Goal: Task Accomplishment & Management: Use online tool/utility

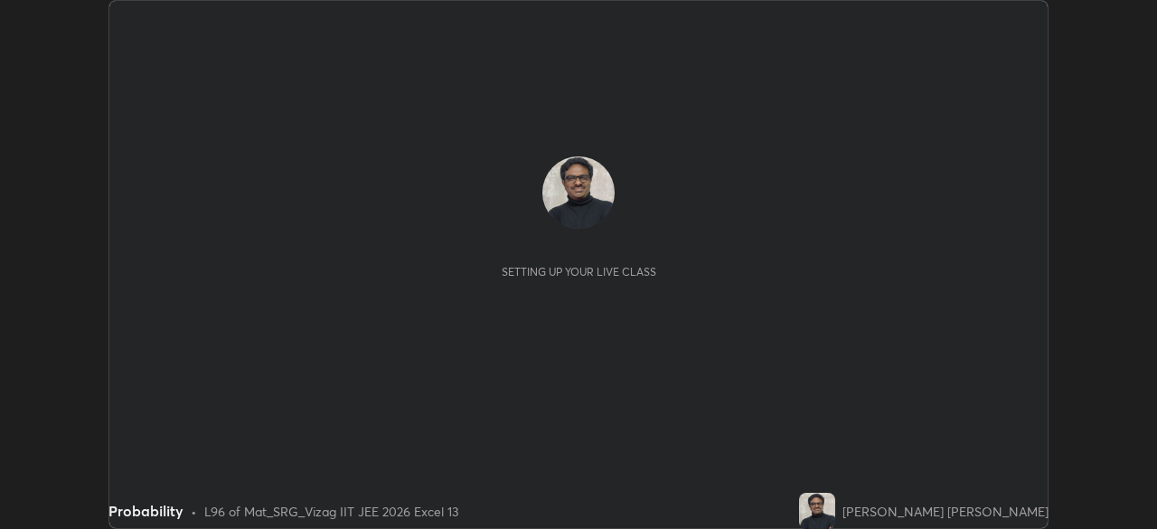
scroll to position [529, 1156]
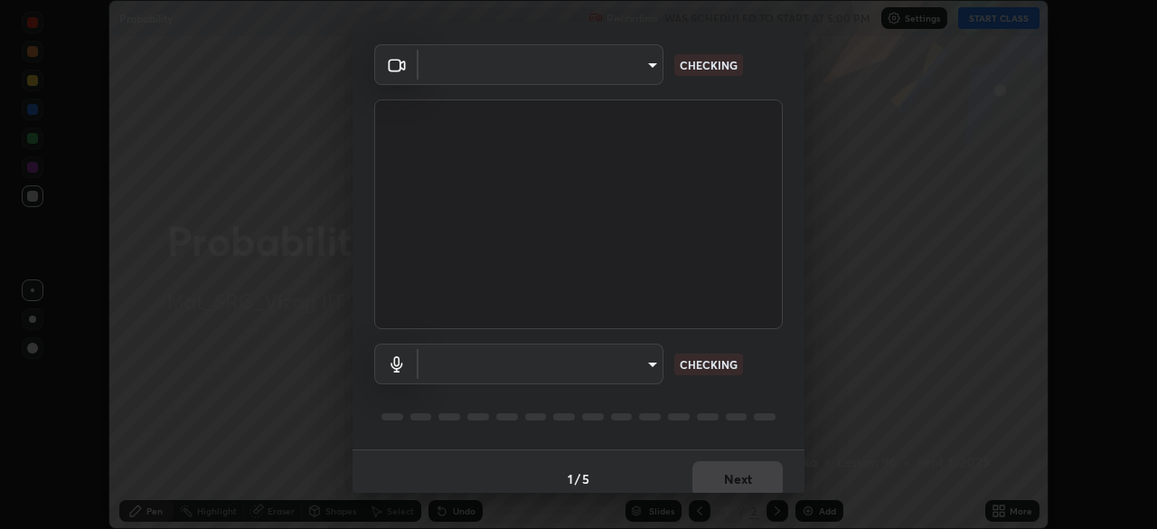
type input "4fdf81076a601c9f7b889e8f549ef0418a998f6cca3d813ed913ca18274bc6a1"
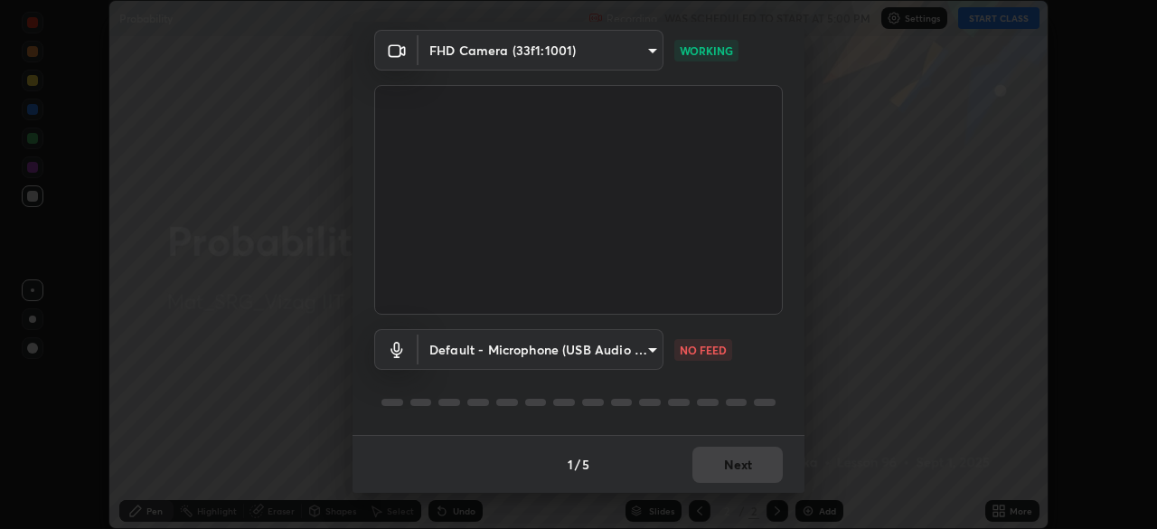
click at [644, 353] on body "Erase all Probability Recording WAS SCHEDULED TO START AT 5:00 PM Settings STAR…" at bounding box center [578, 264] width 1157 height 529
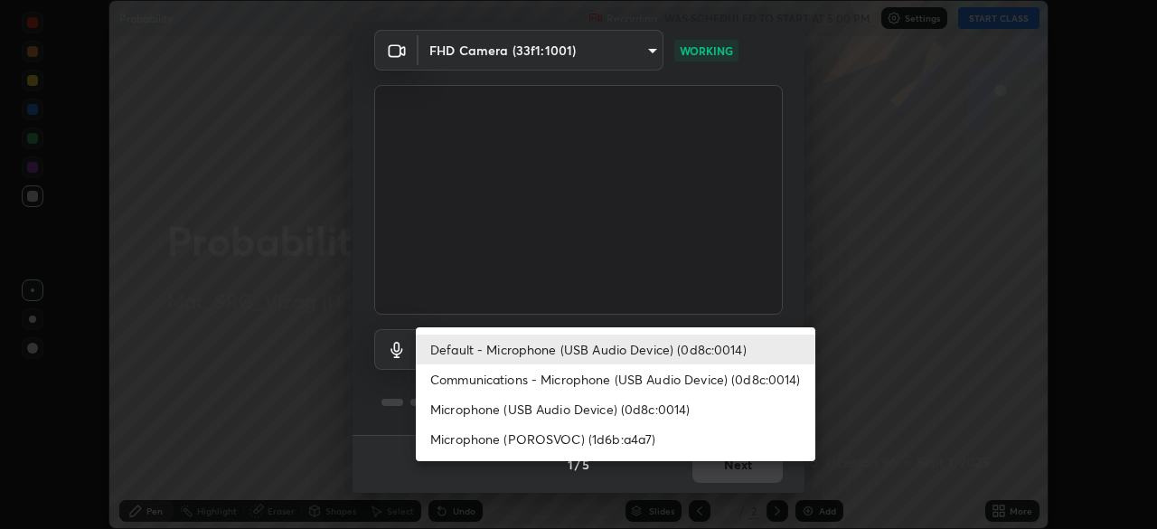
click at [645, 381] on li "Communications - Microphone (USB Audio Device) (0d8c:0014)" at bounding box center [616, 379] width 400 height 30
type input "communications"
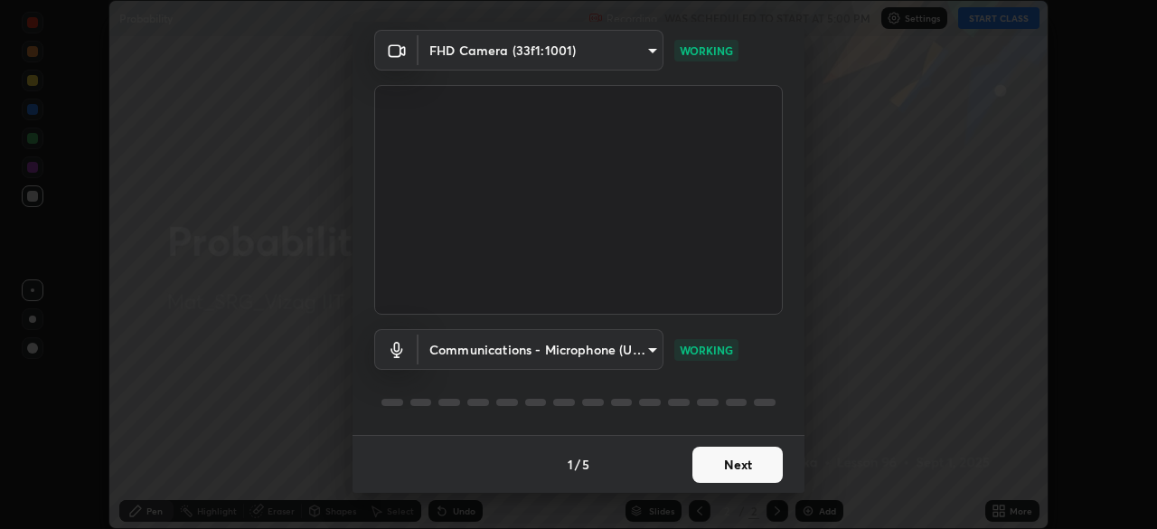
click at [732, 455] on button "Next" at bounding box center [737, 465] width 90 height 36
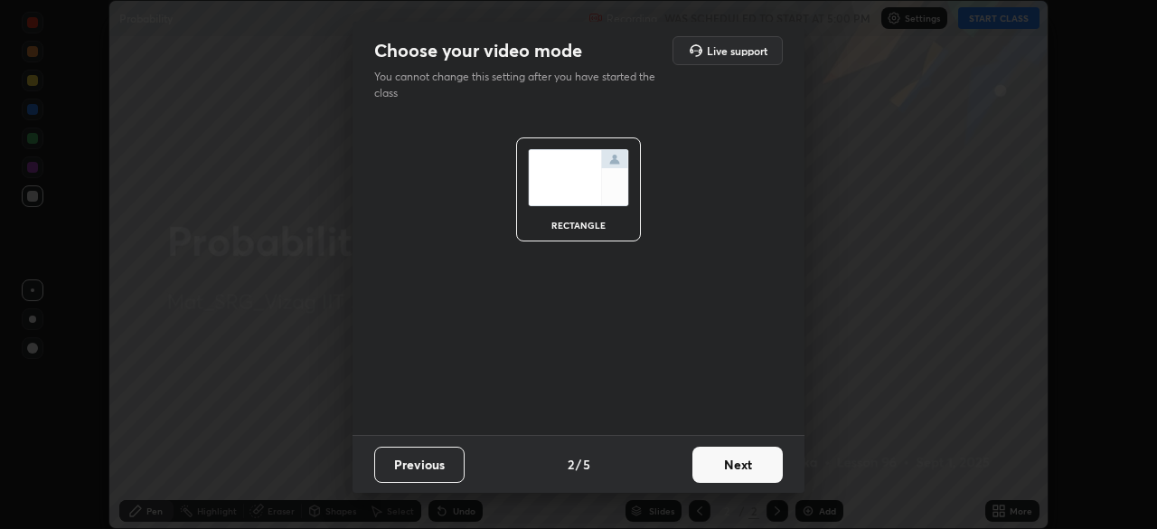
click at [741, 457] on button "Next" at bounding box center [737, 465] width 90 height 36
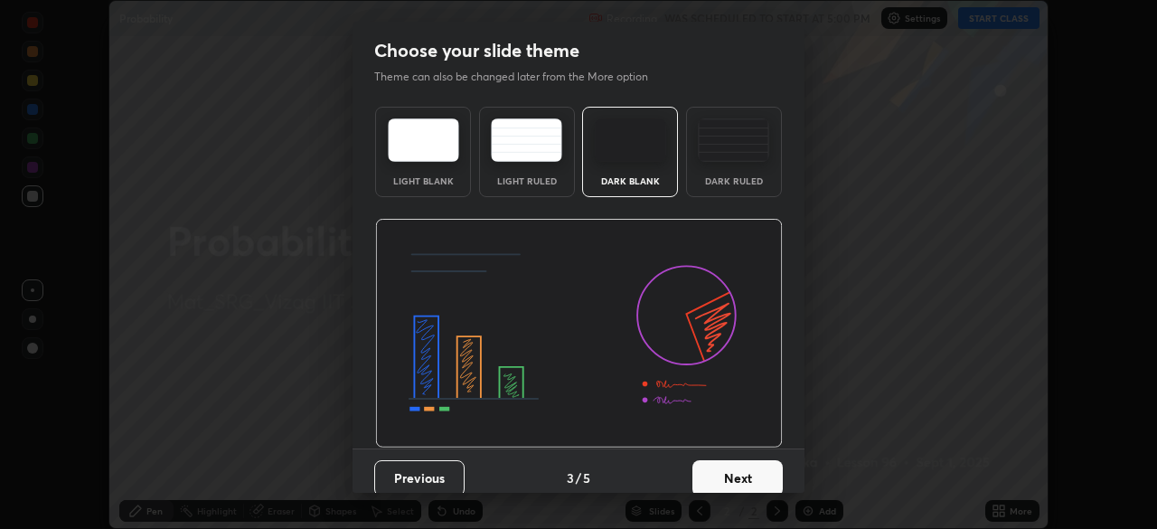
click at [739, 469] on button "Next" at bounding box center [737, 478] width 90 height 36
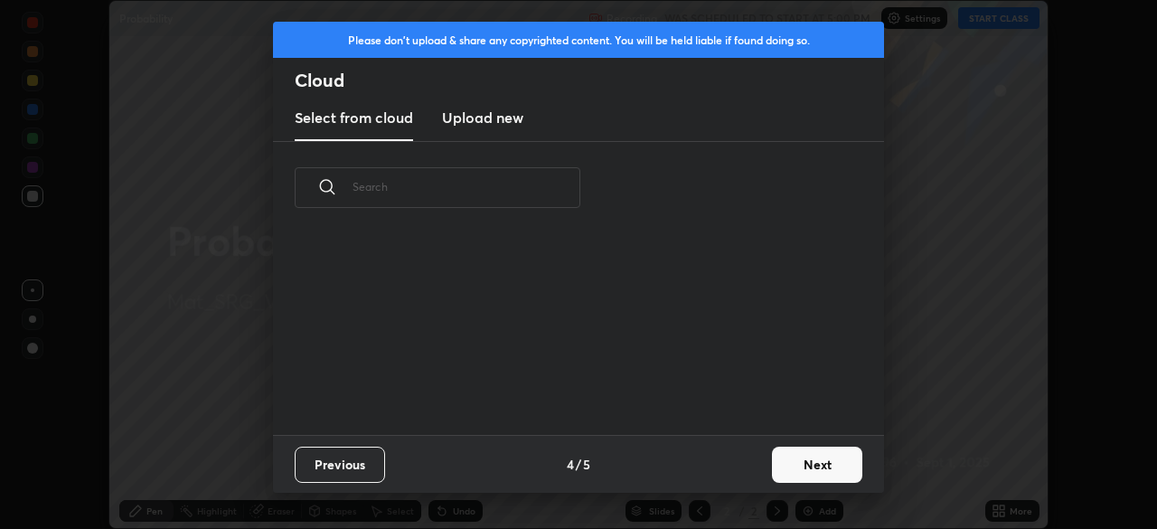
click at [731, 472] on div "Previous 4 / 5 Next" at bounding box center [578, 464] width 611 height 58
click at [796, 462] on button "Next" at bounding box center [817, 465] width 90 height 36
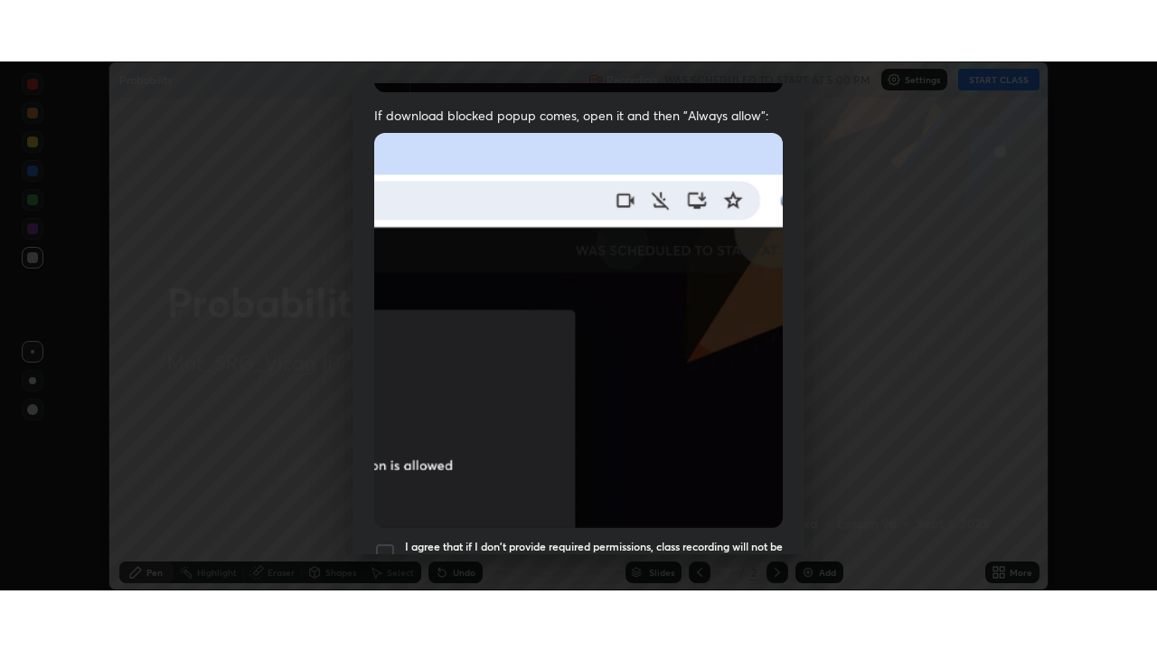
scroll to position [433, 0]
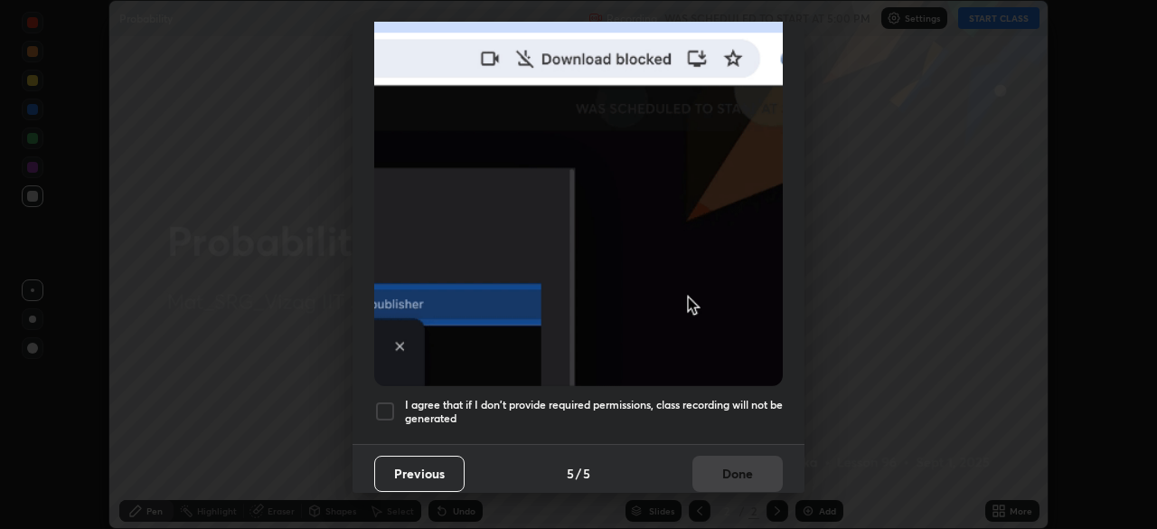
click at [734, 458] on div "Previous 5 / 5 Done" at bounding box center [579, 473] width 452 height 58
click at [419, 402] on h5 "I agree that if I don't provide required permissions, class recording will not …" at bounding box center [594, 412] width 378 height 28
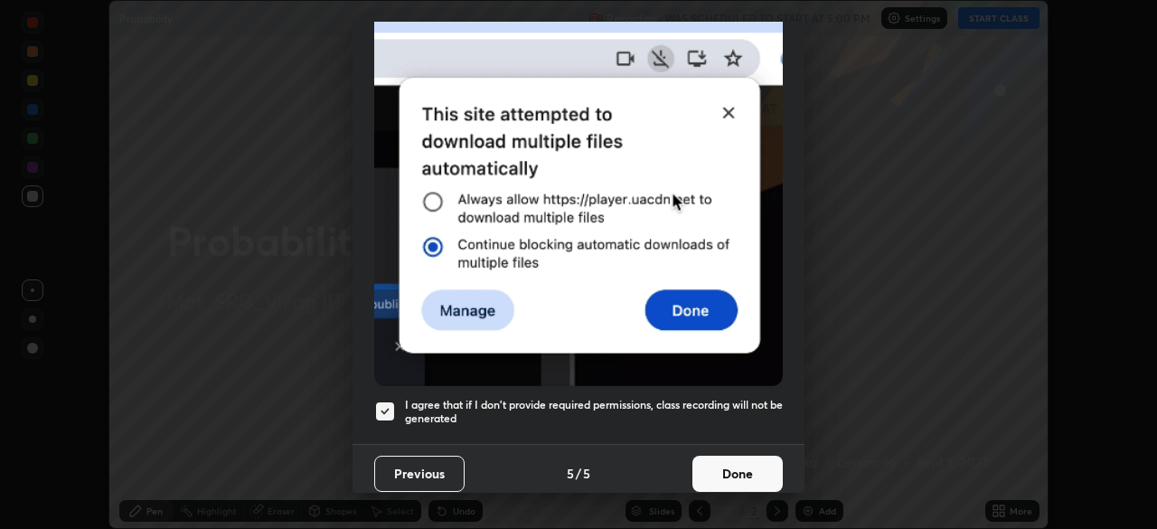
click at [741, 464] on button "Done" at bounding box center [737, 474] width 90 height 36
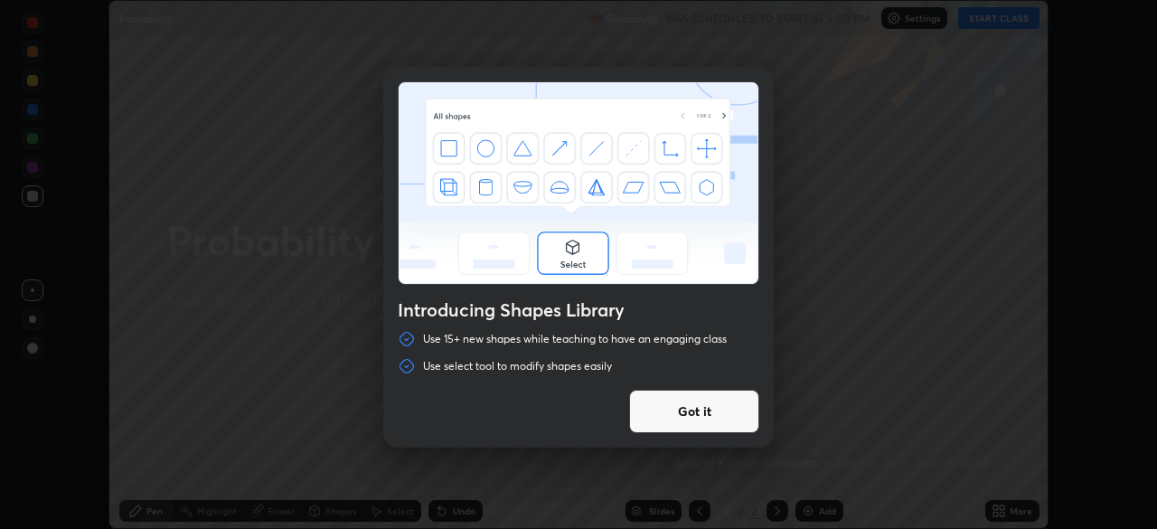
click at [722, 421] on button "Got it" at bounding box center [694, 411] width 130 height 43
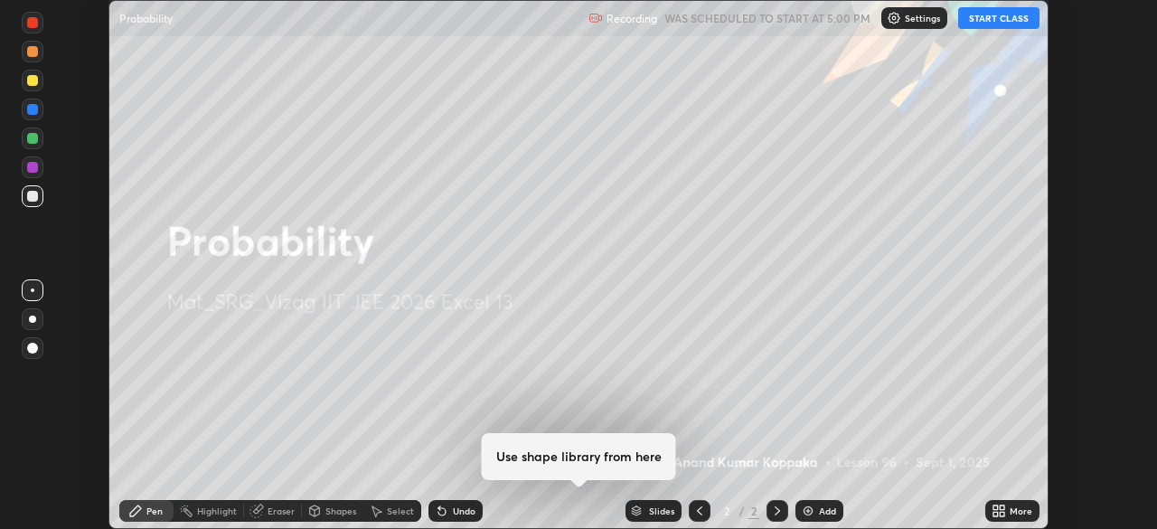
click at [993, 23] on button "START CLASS" at bounding box center [998, 18] width 81 height 22
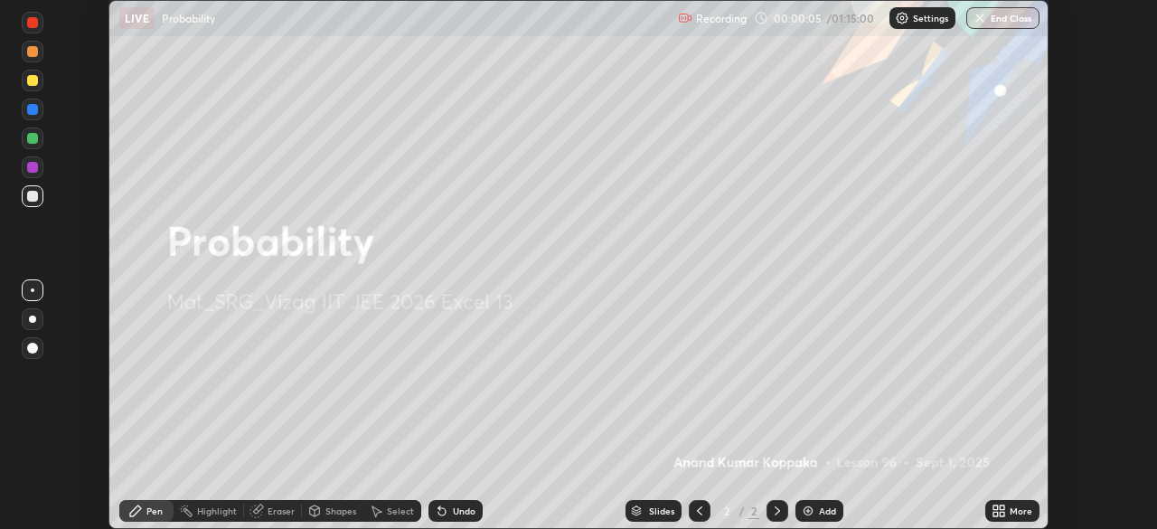
click at [1002, 507] on icon at bounding box center [1002, 507] width 5 height 5
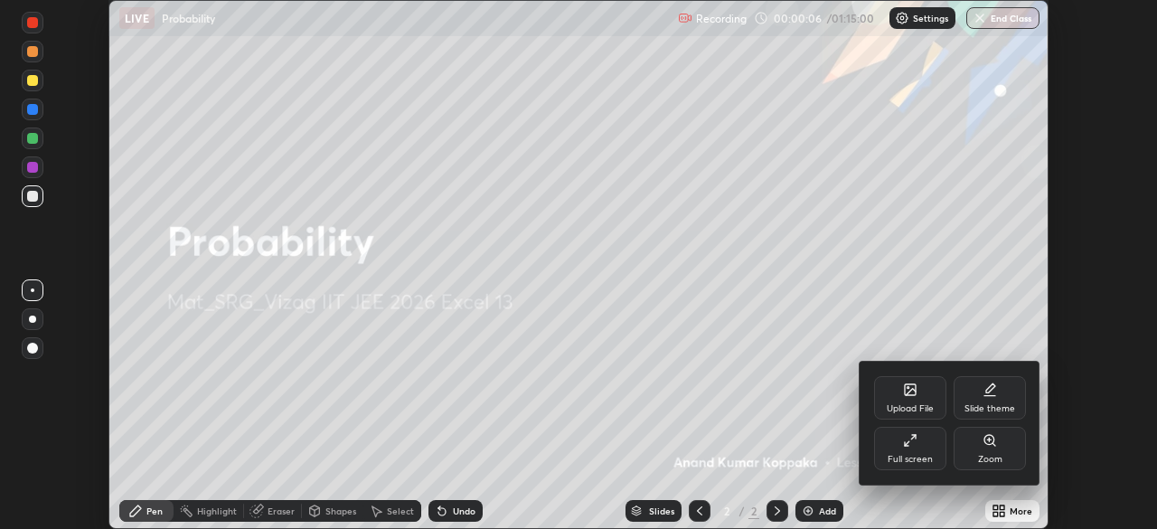
click at [922, 452] on div "Full screen" at bounding box center [910, 448] width 72 height 43
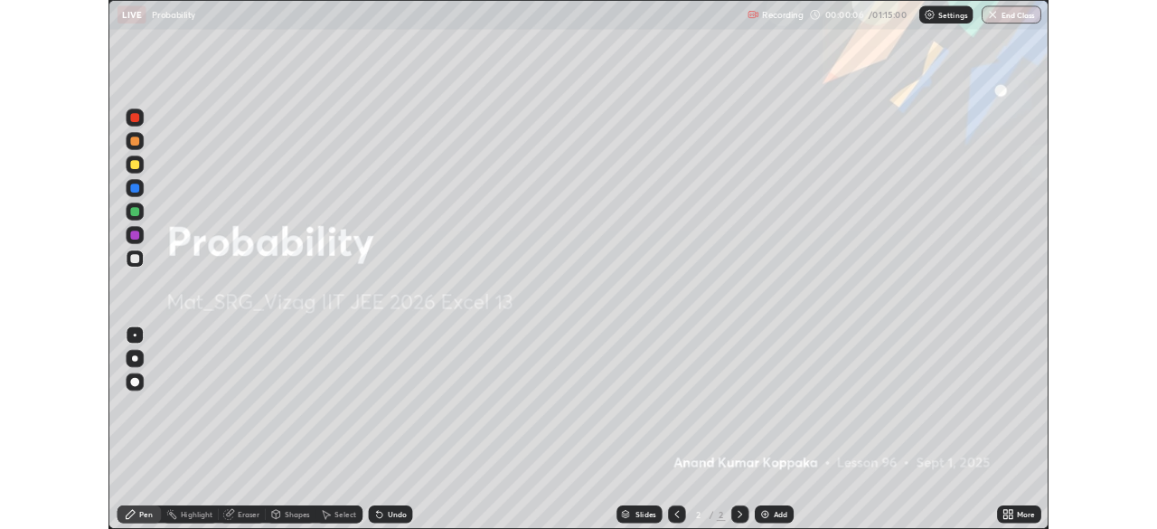
scroll to position [651, 1157]
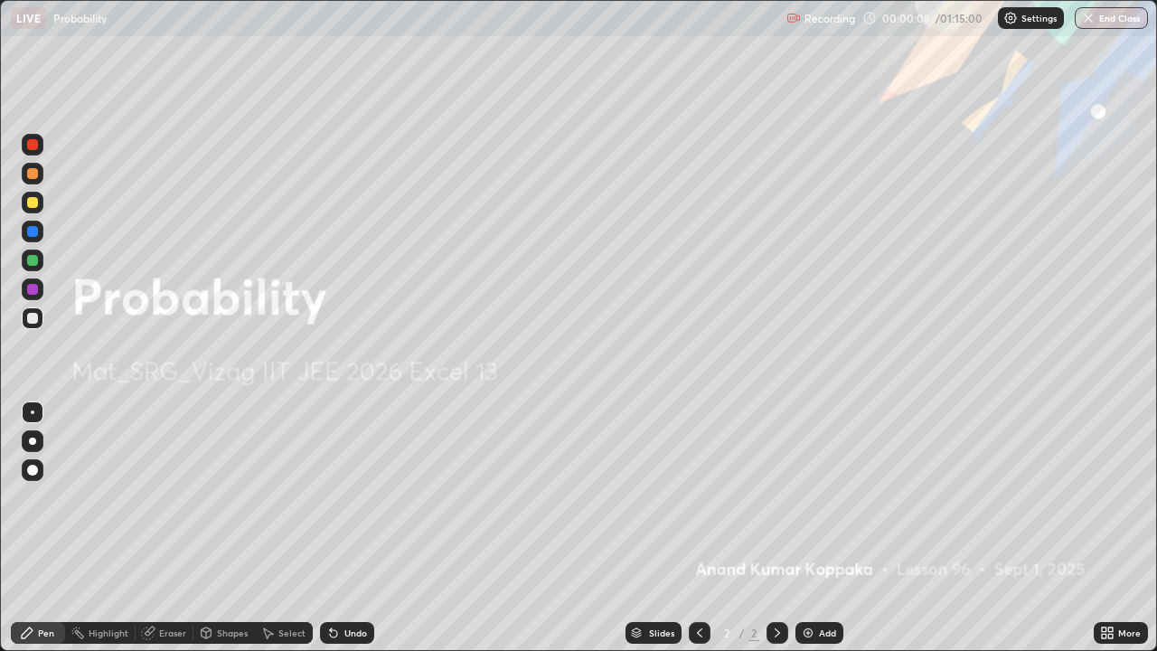
click at [808, 528] on img at bounding box center [808, 633] width 14 height 14
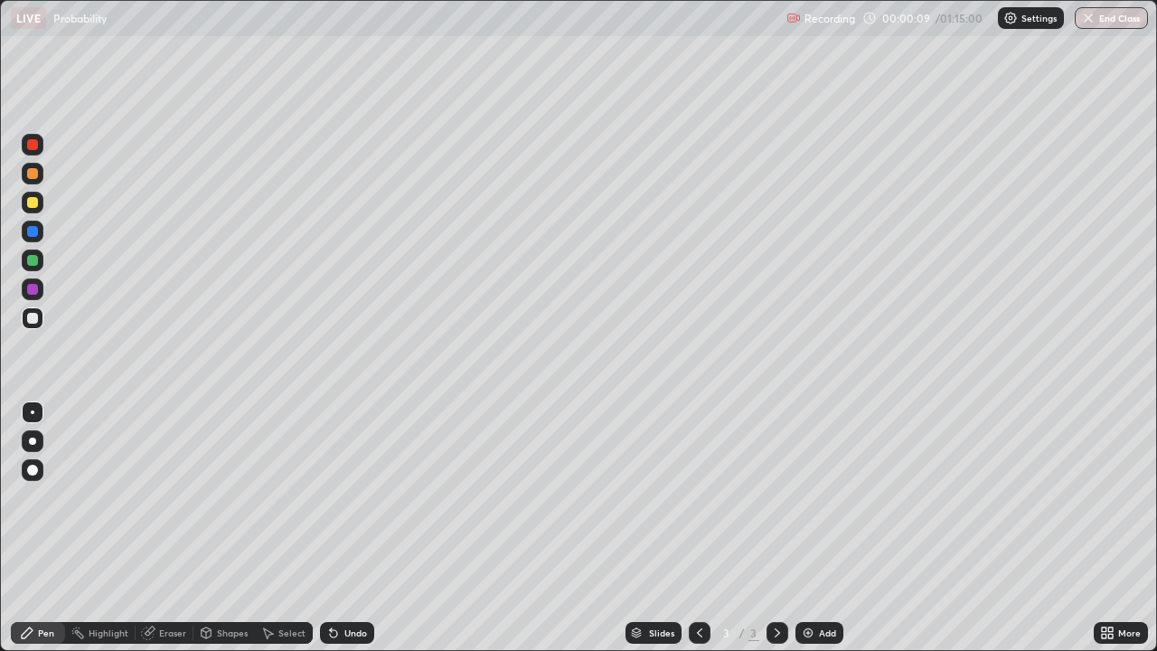
click at [100, 528] on div "Highlight" at bounding box center [109, 632] width 40 height 9
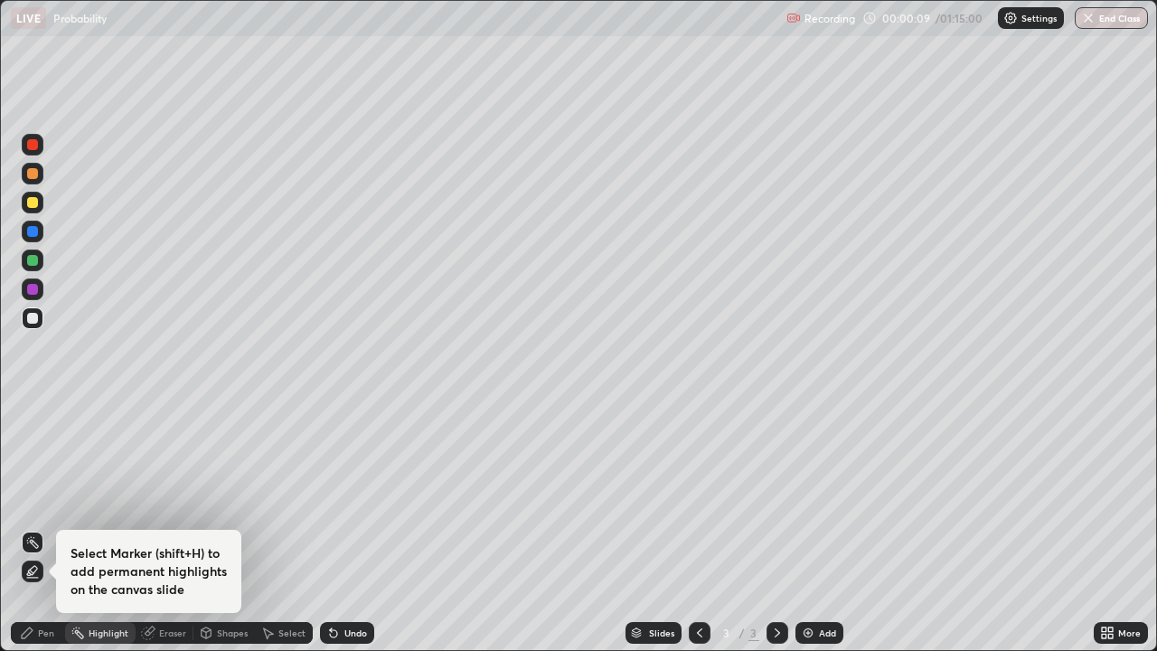
click at [57, 528] on div "Pen" at bounding box center [38, 633] width 54 height 22
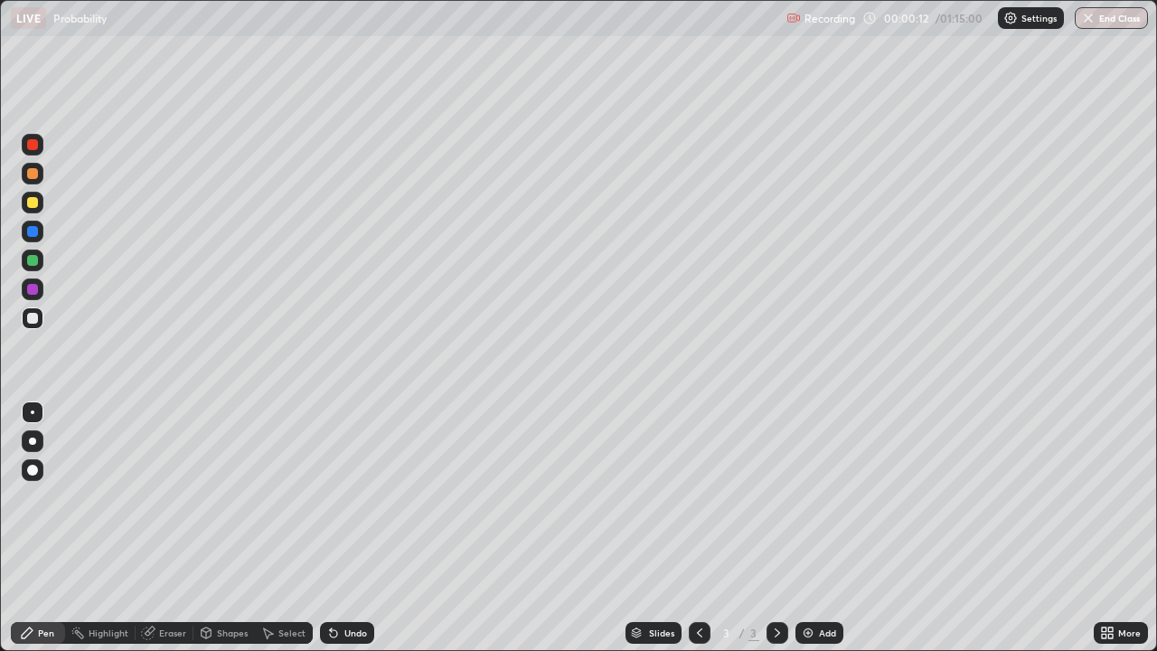
click at [40, 443] on div at bounding box center [33, 441] width 22 height 22
click at [33, 202] on div at bounding box center [32, 202] width 11 height 11
click at [36, 323] on div at bounding box center [33, 318] width 22 height 22
click at [35, 265] on div at bounding box center [32, 260] width 11 height 11
click at [33, 291] on div at bounding box center [32, 289] width 11 height 11
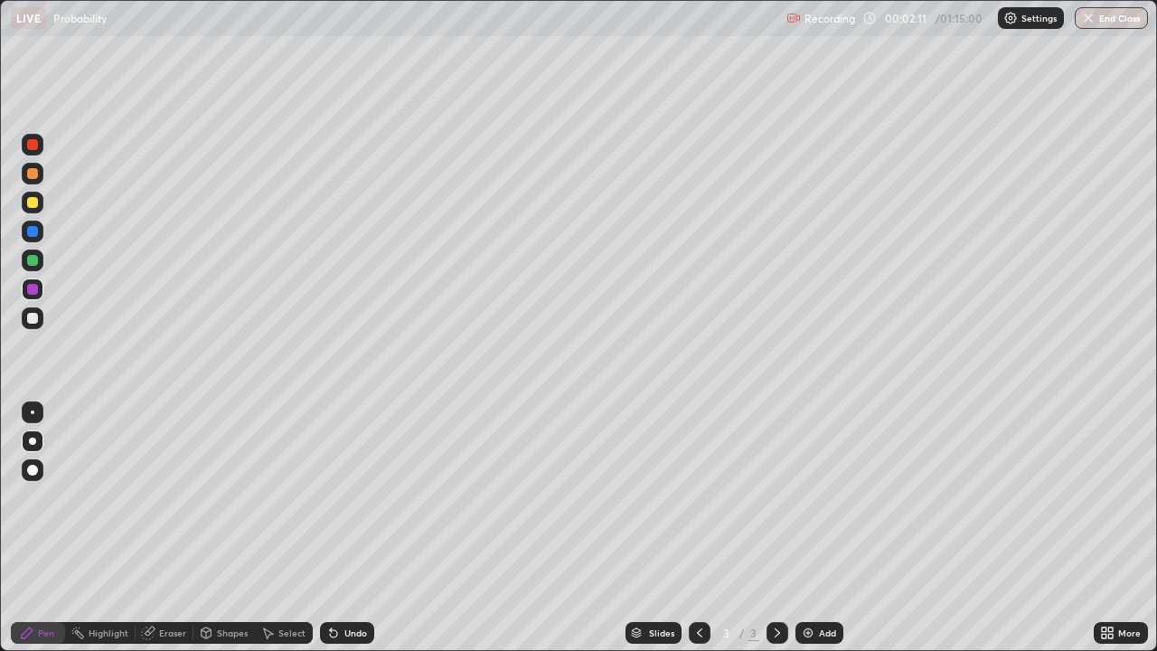
click at [33, 318] on div at bounding box center [32, 318] width 11 height 11
click at [153, 528] on div "Eraser" at bounding box center [165, 633] width 58 height 22
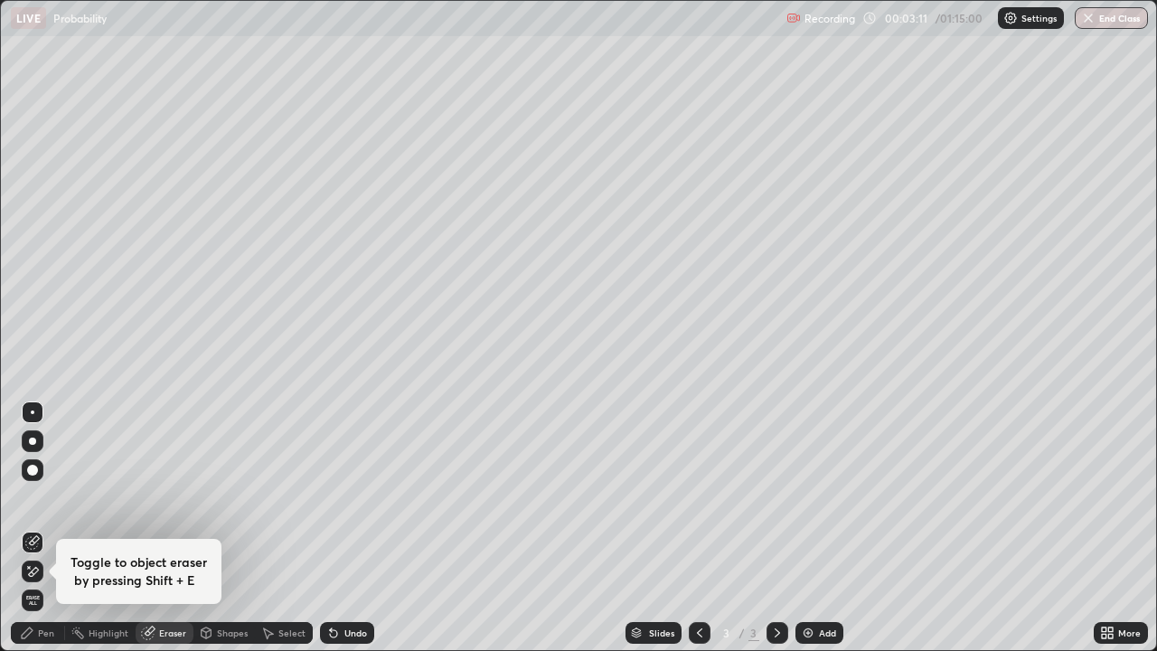
click at [28, 528] on icon at bounding box center [27, 632] width 11 height 11
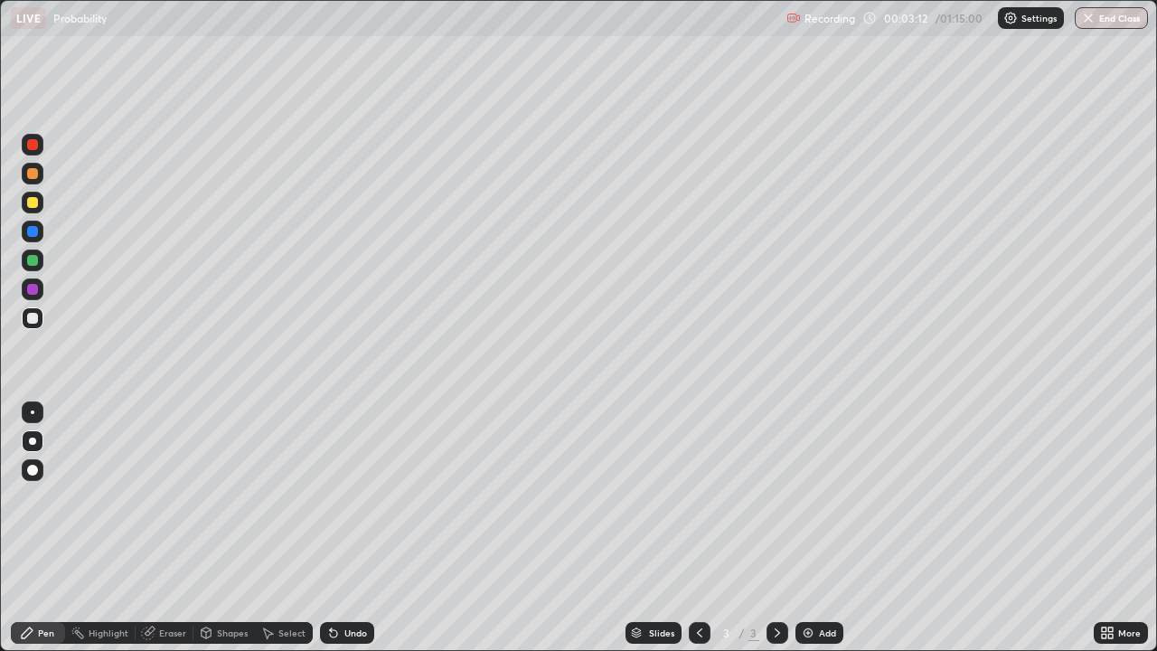
click at [34, 263] on div at bounding box center [32, 260] width 11 height 11
click at [34, 317] on div at bounding box center [32, 318] width 11 height 11
click at [34, 178] on div at bounding box center [32, 173] width 11 height 11
click at [34, 316] on div at bounding box center [32, 318] width 11 height 11
click at [33, 146] on div at bounding box center [32, 144] width 11 height 11
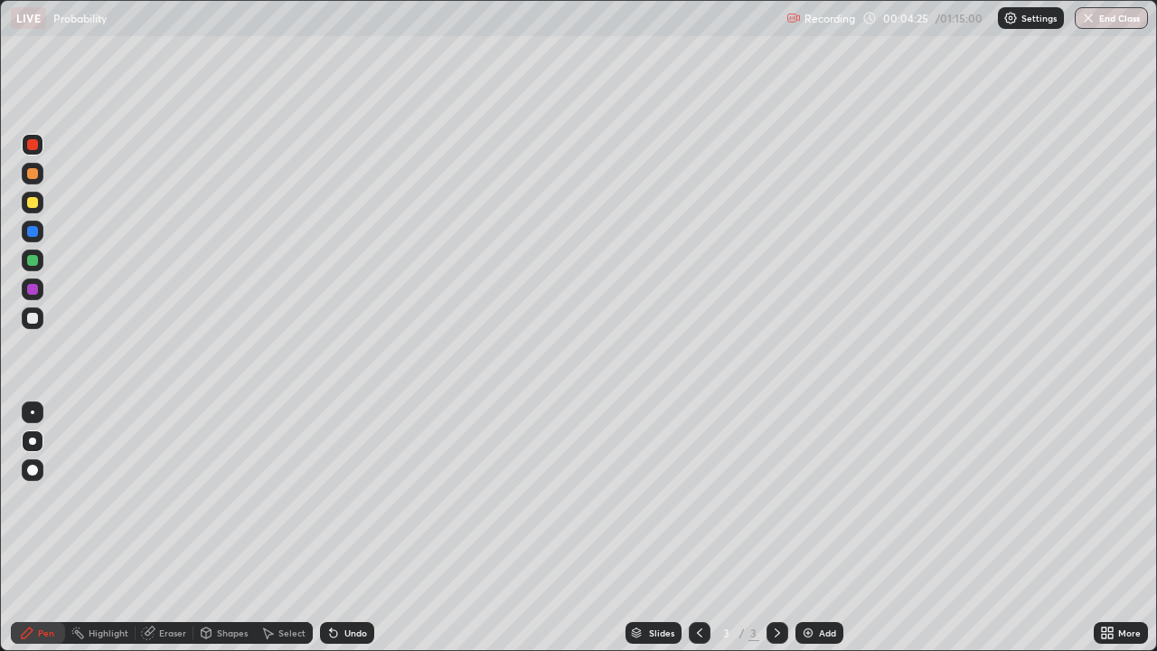
click at [36, 320] on div at bounding box center [32, 318] width 11 height 11
click at [37, 177] on div at bounding box center [33, 174] width 22 height 22
click at [353, 528] on div "Undo" at bounding box center [355, 632] width 23 height 9
click at [349, 528] on div "Undo" at bounding box center [347, 633] width 54 height 22
click at [347, 528] on div "Undo" at bounding box center [347, 633] width 54 height 22
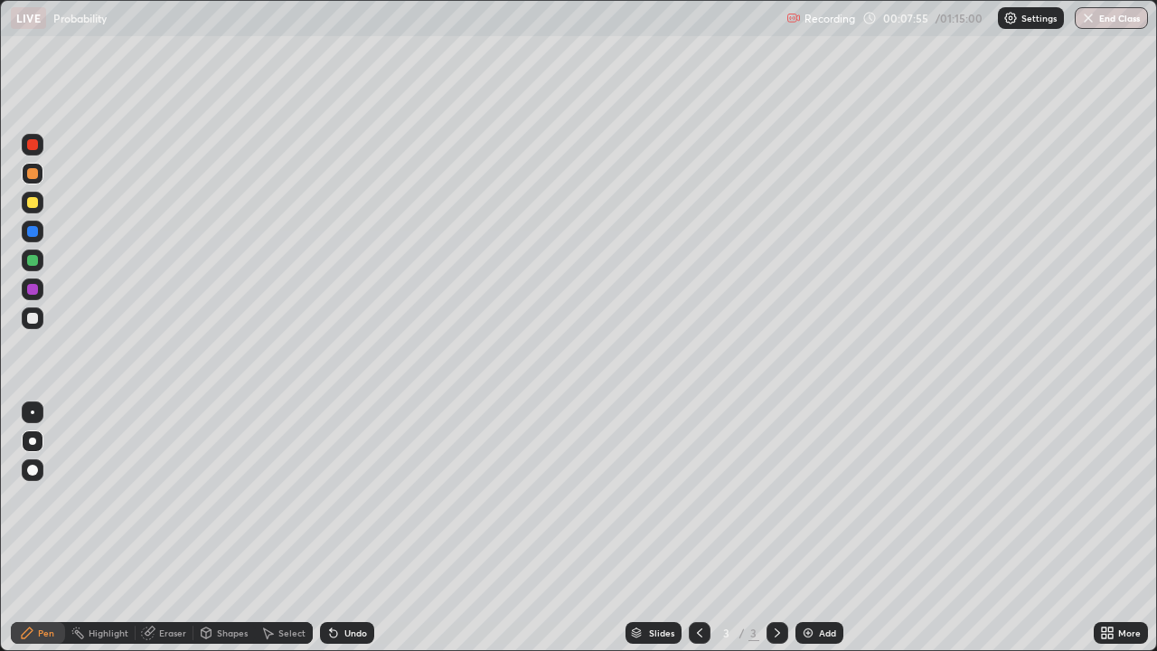
click at [346, 528] on div "Undo" at bounding box center [355, 632] width 23 height 9
click at [347, 528] on div "Undo" at bounding box center [347, 633] width 54 height 22
click at [358, 528] on div "Undo" at bounding box center [347, 633] width 54 height 22
click at [345, 528] on div "Undo" at bounding box center [355, 632] width 23 height 9
click at [347, 528] on div "Undo" at bounding box center [355, 632] width 23 height 9
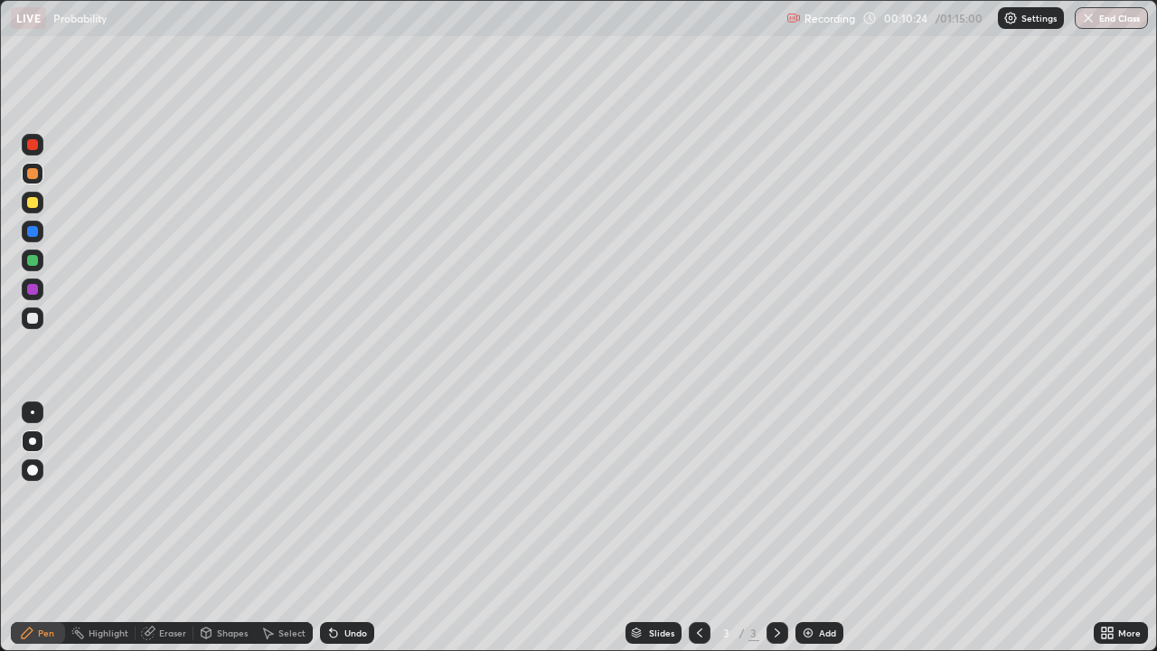
click at [344, 528] on div "Undo" at bounding box center [355, 632] width 23 height 9
click at [342, 528] on div "Undo" at bounding box center [347, 633] width 54 height 22
click at [343, 528] on div "Undo" at bounding box center [347, 633] width 54 height 22
click at [342, 528] on div "Undo" at bounding box center [347, 633] width 54 height 22
click at [336, 528] on div "Undo" at bounding box center [347, 633] width 54 height 22
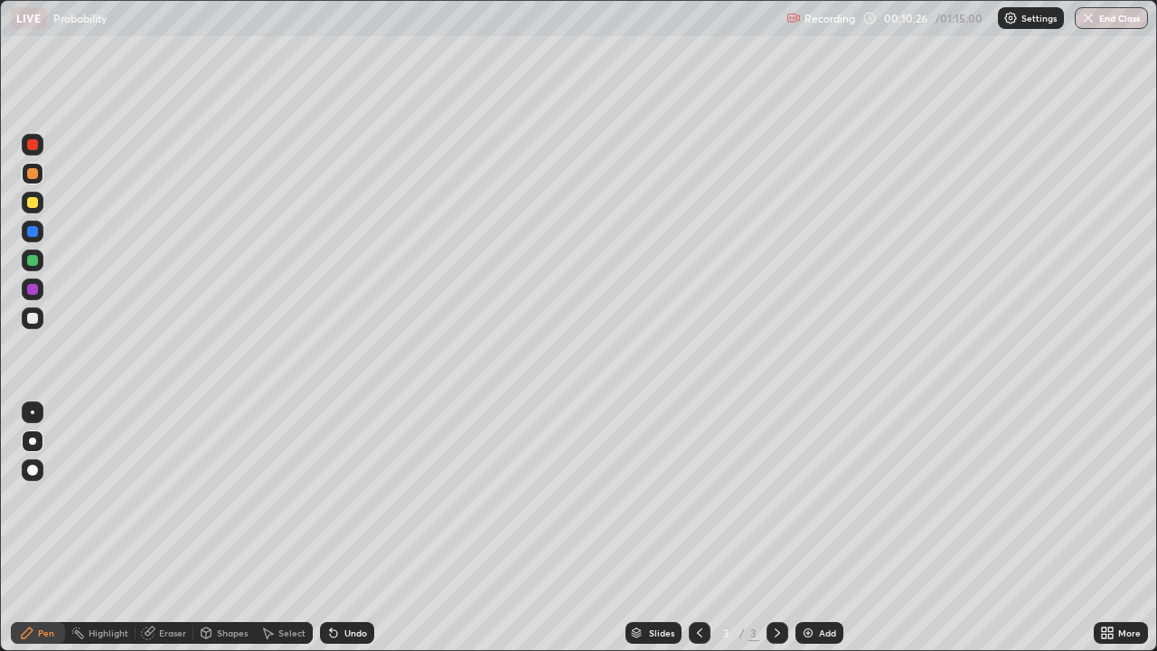
click at [348, 528] on div "Undo" at bounding box center [355, 632] width 23 height 9
click at [293, 528] on div "Select" at bounding box center [291, 632] width 27 height 9
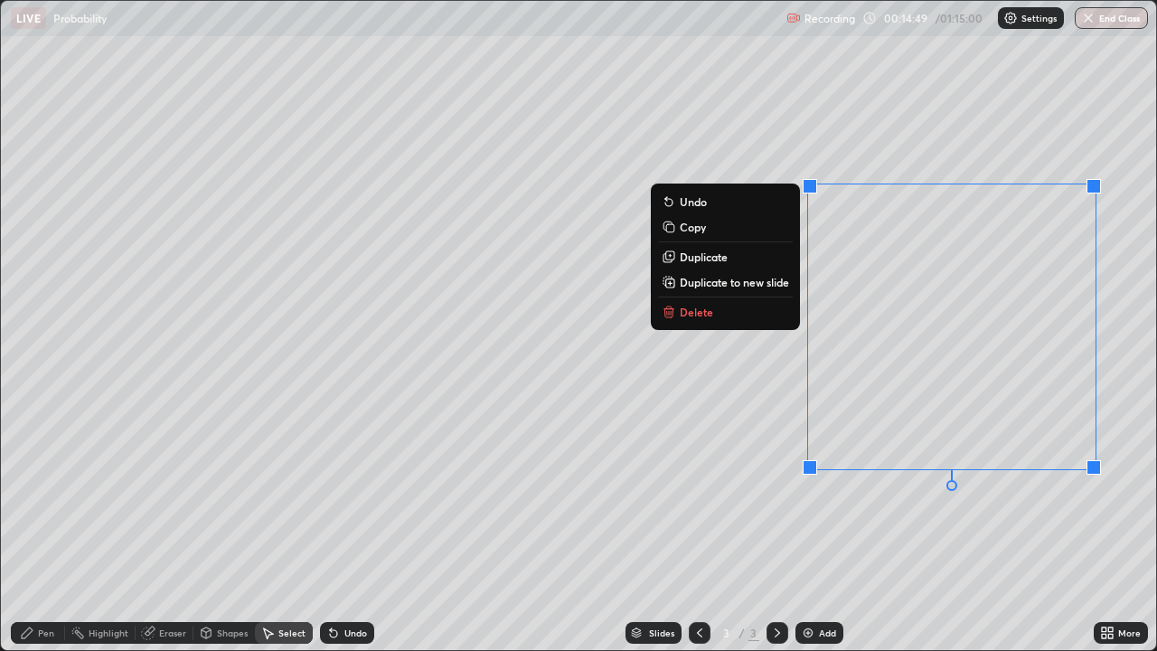
click at [775, 318] on button "Delete" at bounding box center [725, 312] width 135 height 22
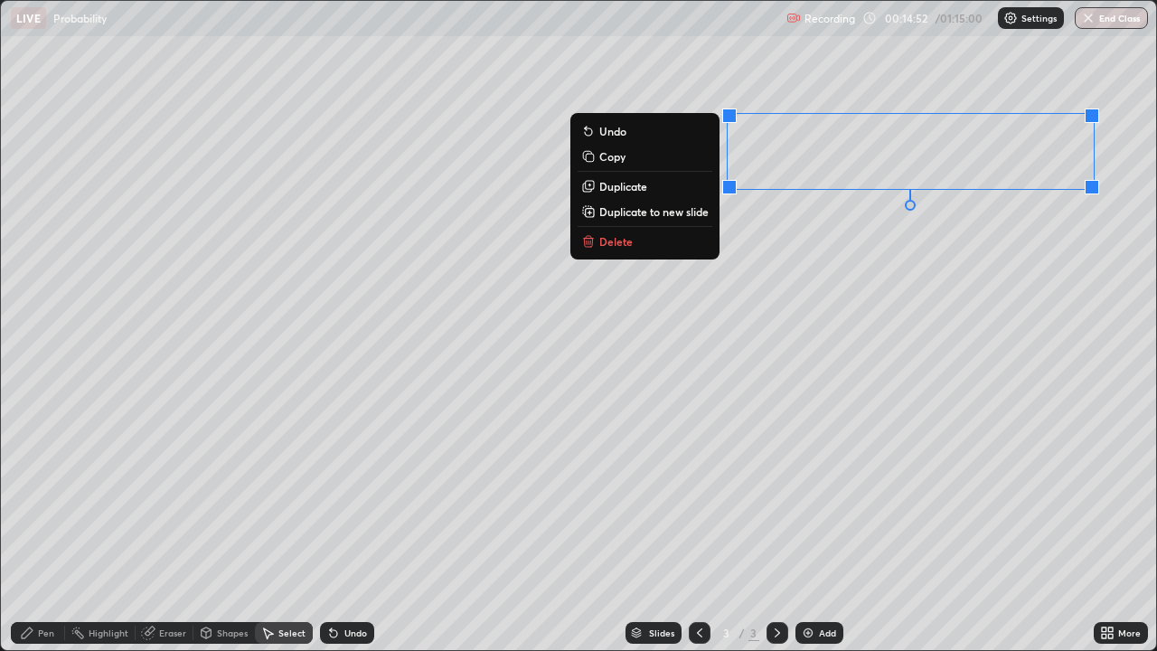
click at [670, 242] on button "Delete" at bounding box center [645, 242] width 135 height 22
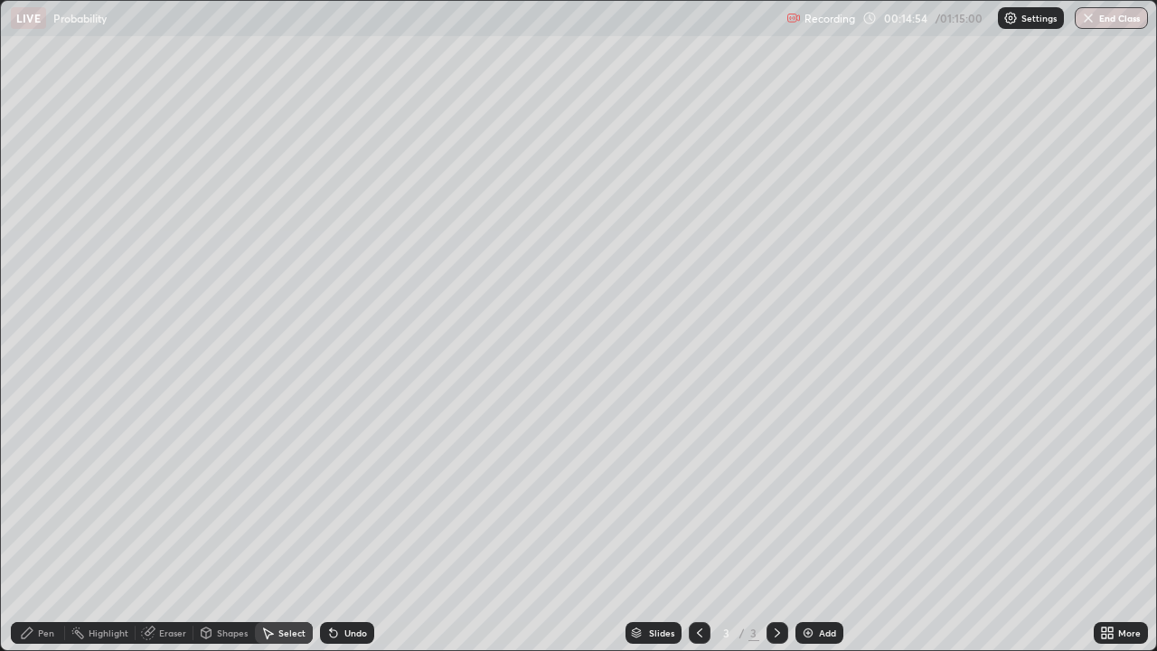
click at [56, 528] on div "Pen" at bounding box center [38, 633] width 54 height 22
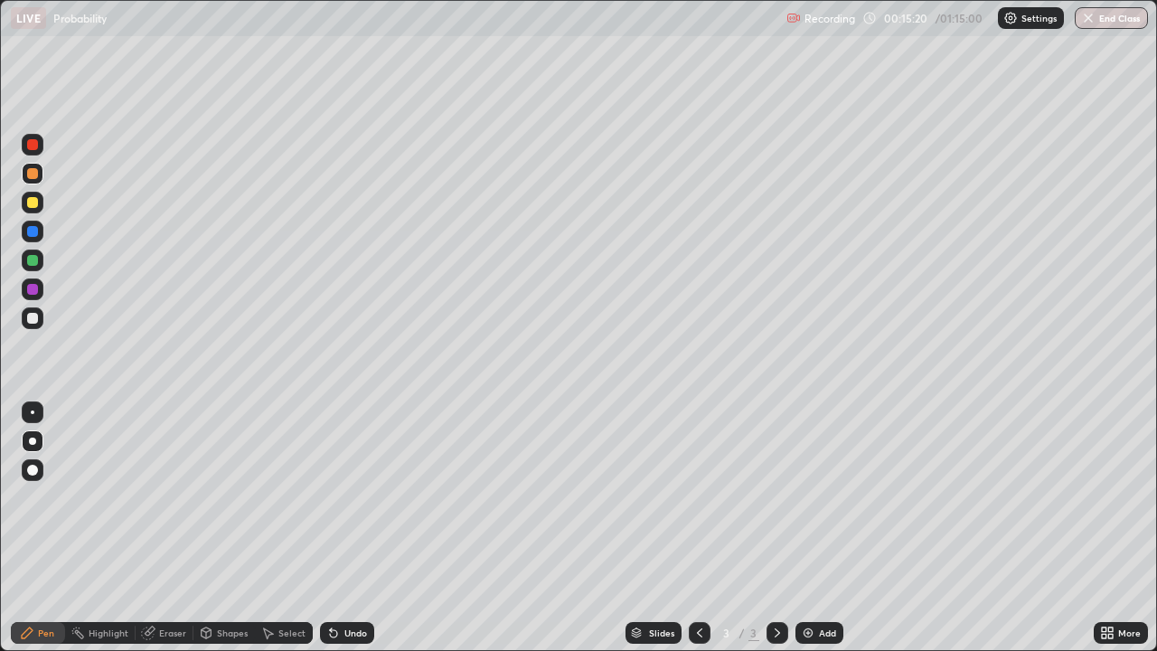
click at [278, 528] on div "Select" at bounding box center [284, 633] width 58 height 22
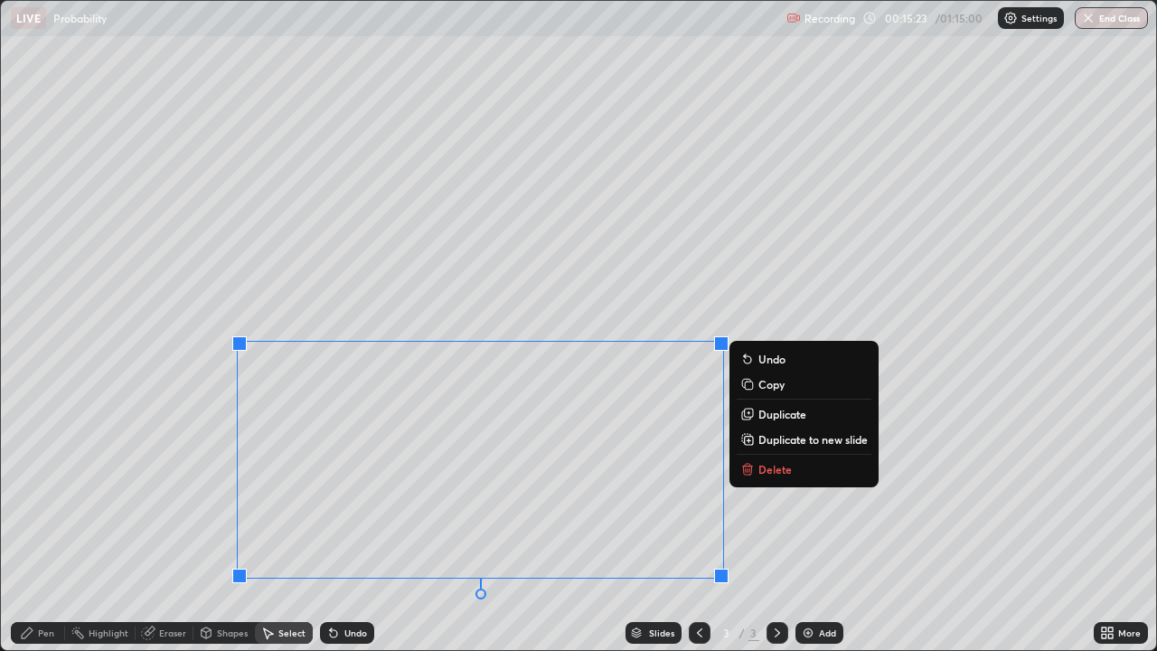
click at [777, 476] on button "Delete" at bounding box center [804, 469] width 135 height 22
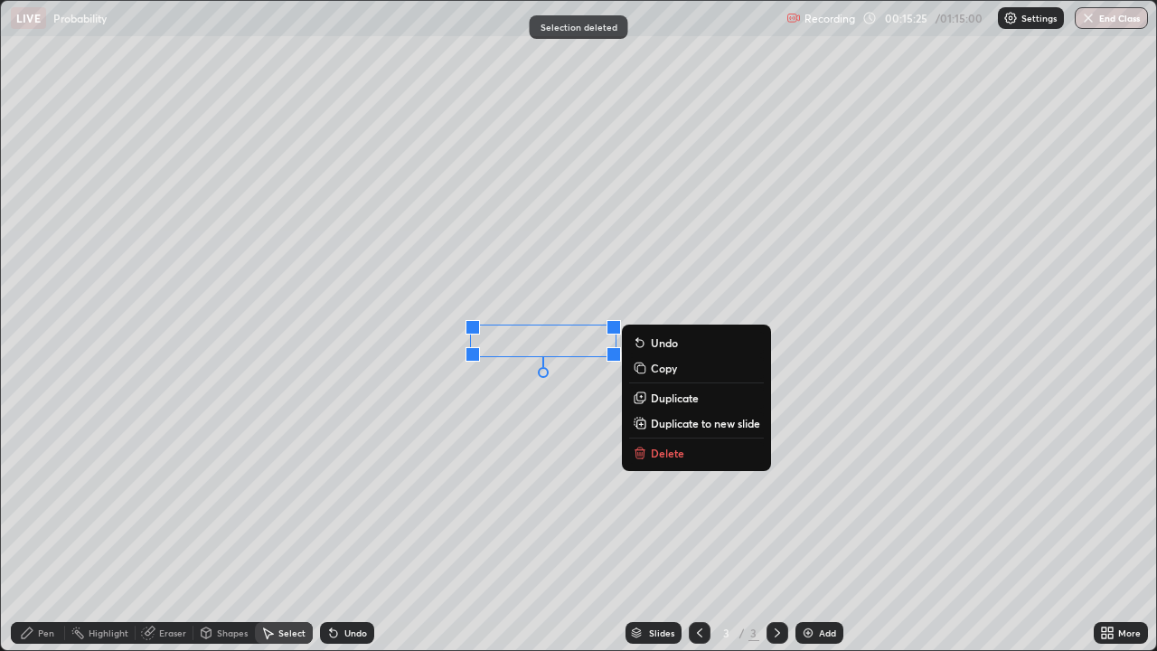
click at [711, 455] on button "Delete" at bounding box center [696, 453] width 135 height 22
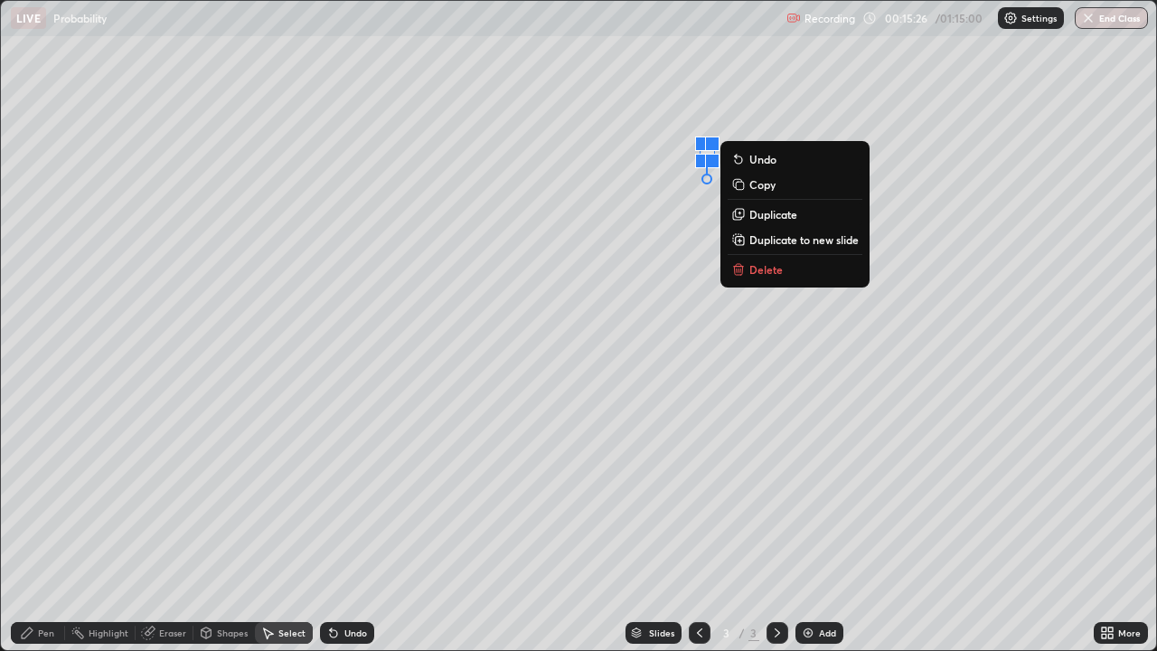
click at [778, 274] on p "Delete" at bounding box center [765, 269] width 33 height 14
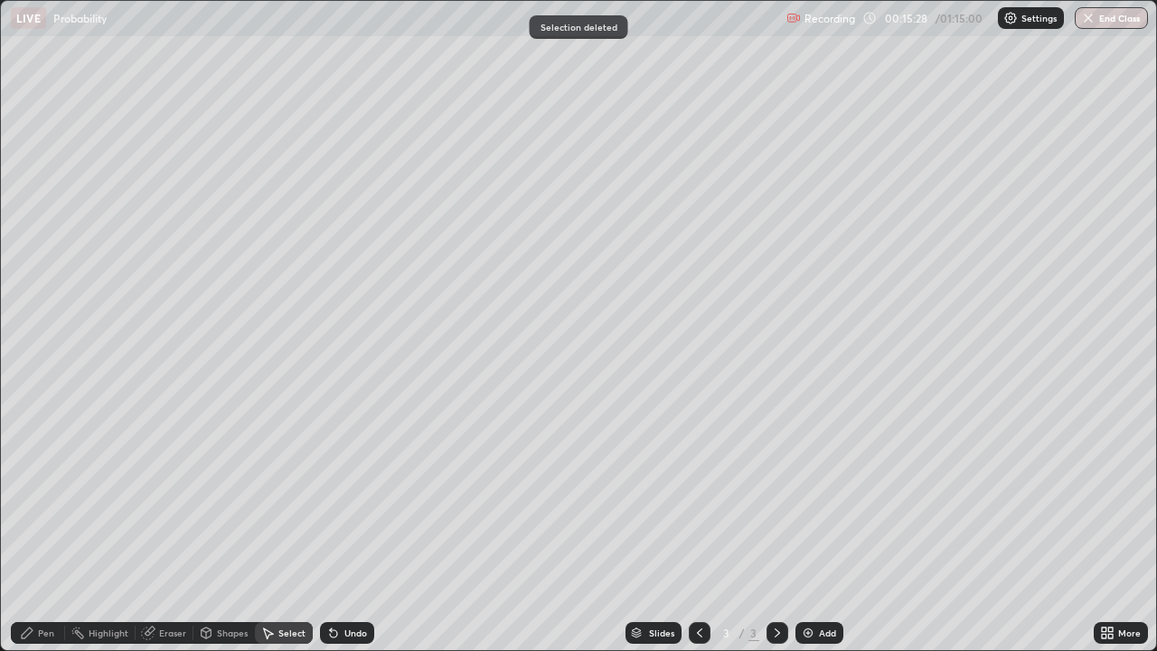
click at [39, 528] on div "Pen" at bounding box center [46, 632] width 16 height 9
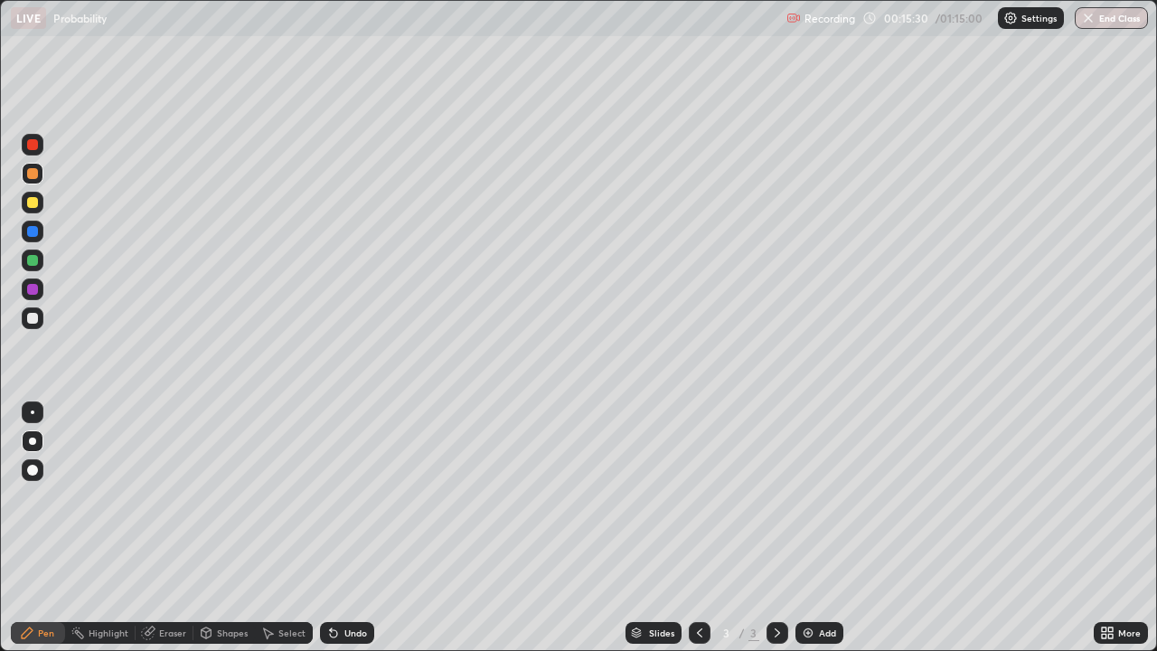
click at [36, 322] on div at bounding box center [32, 318] width 11 height 11
click at [346, 528] on div "Undo" at bounding box center [355, 632] width 23 height 9
click at [347, 528] on div "Undo" at bounding box center [355, 632] width 23 height 9
click at [350, 528] on div "Undo" at bounding box center [355, 632] width 23 height 9
click at [352, 528] on div "Undo" at bounding box center [355, 632] width 23 height 9
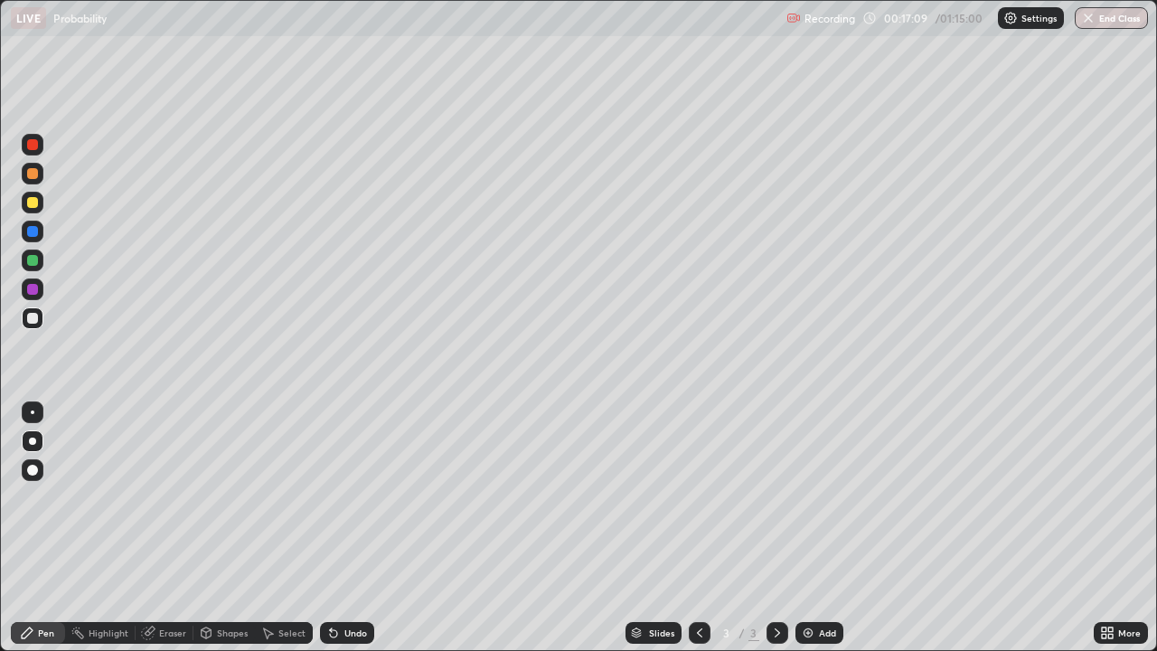
click at [352, 528] on div "Undo" at bounding box center [355, 632] width 23 height 9
click at [356, 528] on div "Undo" at bounding box center [355, 632] width 23 height 9
click at [352, 528] on div "Undo" at bounding box center [355, 632] width 23 height 9
click at [37, 147] on div at bounding box center [32, 144] width 11 height 11
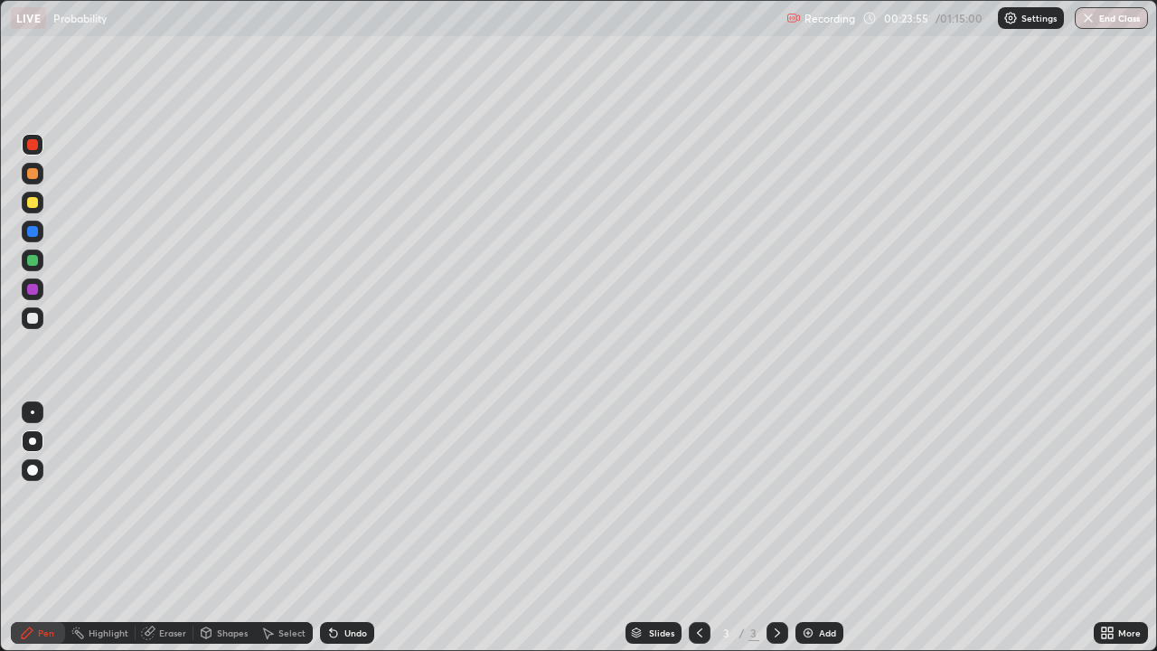
click at [39, 325] on div at bounding box center [33, 318] width 22 height 22
click at [30, 174] on div at bounding box center [32, 173] width 11 height 11
click at [41, 294] on div at bounding box center [33, 289] width 22 height 22
click at [33, 319] on div at bounding box center [32, 318] width 11 height 11
click at [42, 265] on div at bounding box center [33, 261] width 22 height 22
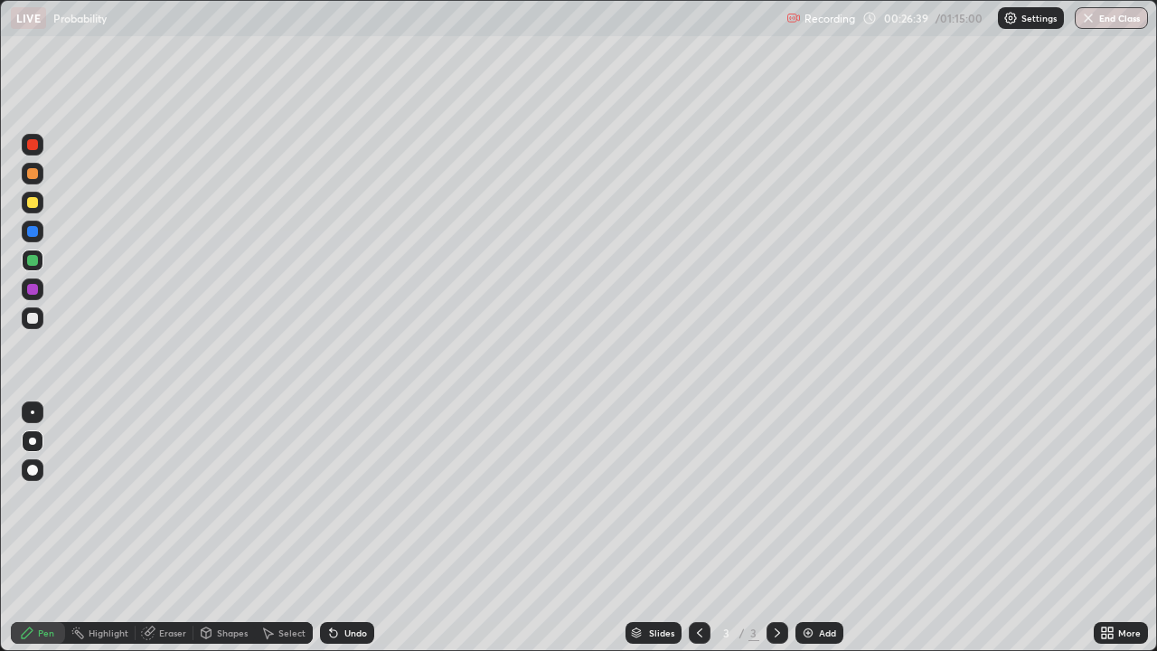
click at [42, 317] on div at bounding box center [33, 318] width 22 height 22
click at [824, 528] on div "Add" at bounding box center [827, 632] width 17 height 9
click at [36, 258] on div at bounding box center [32, 260] width 11 height 11
click at [39, 297] on div at bounding box center [33, 289] width 22 height 22
click at [33, 265] on div at bounding box center [32, 260] width 11 height 11
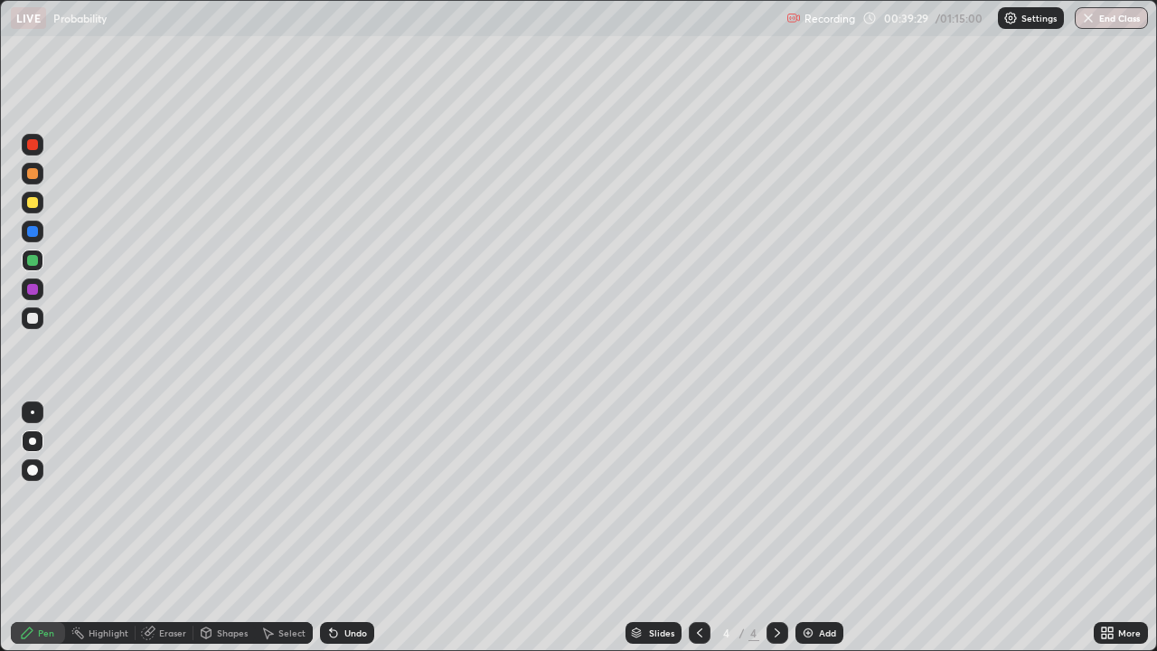
click at [35, 318] on div at bounding box center [32, 318] width 11 height 11
click at [268, 528] on icon at bounding box center [269, 633] width 10 height 11
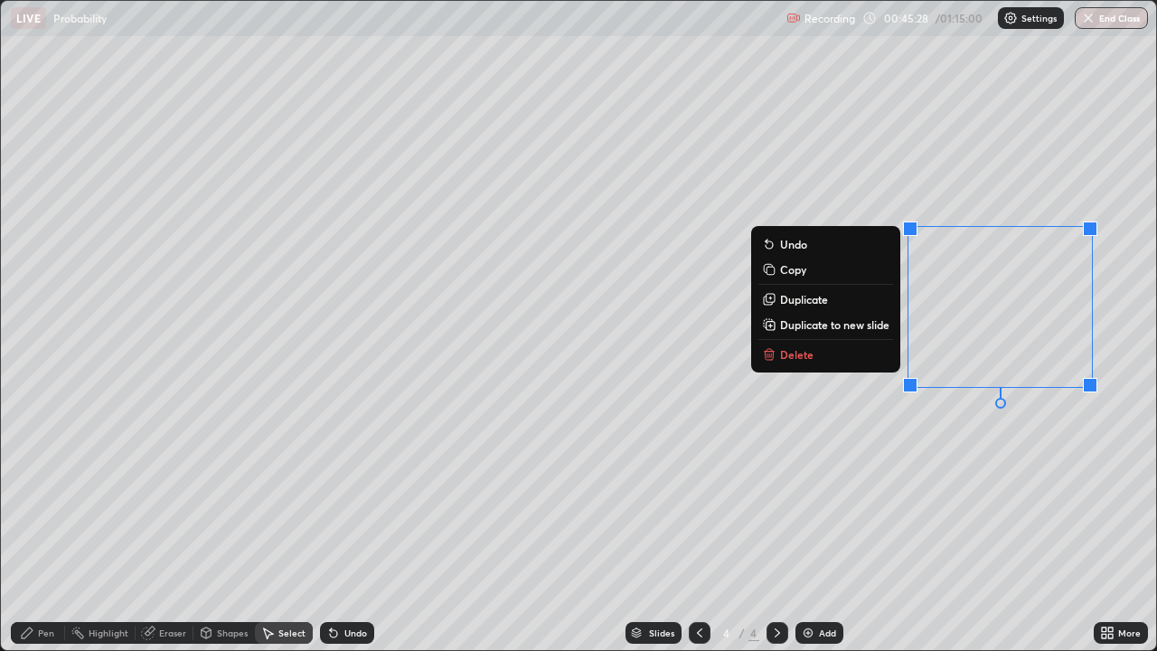
click at [860, 361] on button "Delete" at bounding box center [825, 355] width 135 height 22
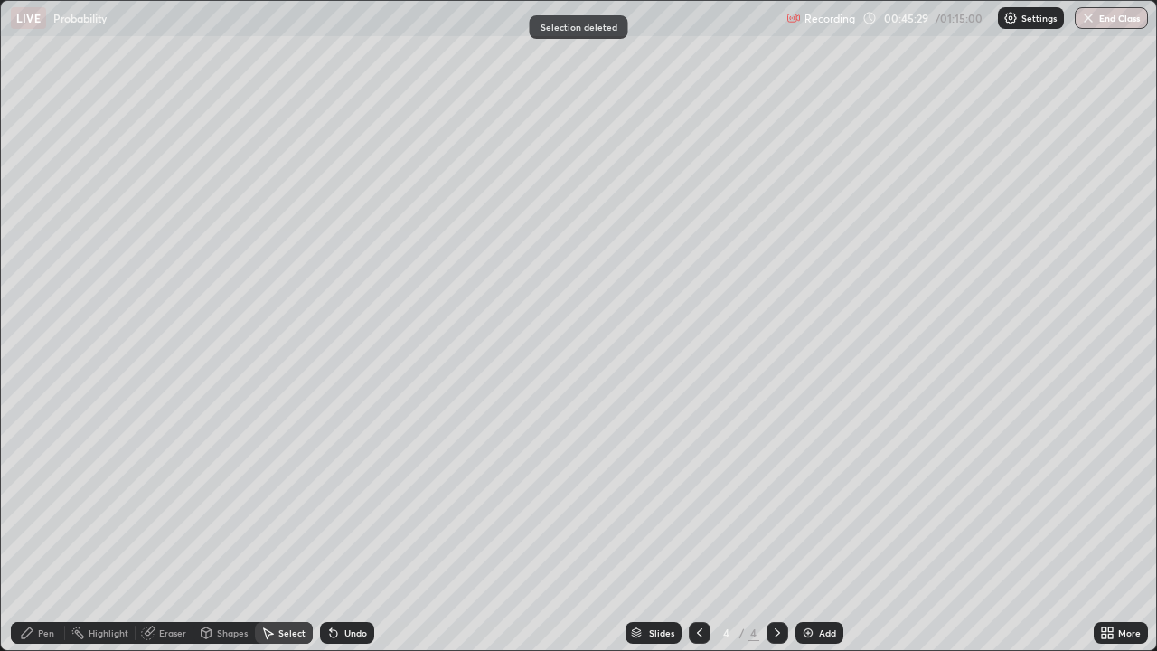
click at [52, 528] on div "Pen" at bounding box center [46, 632] width 16 height 9
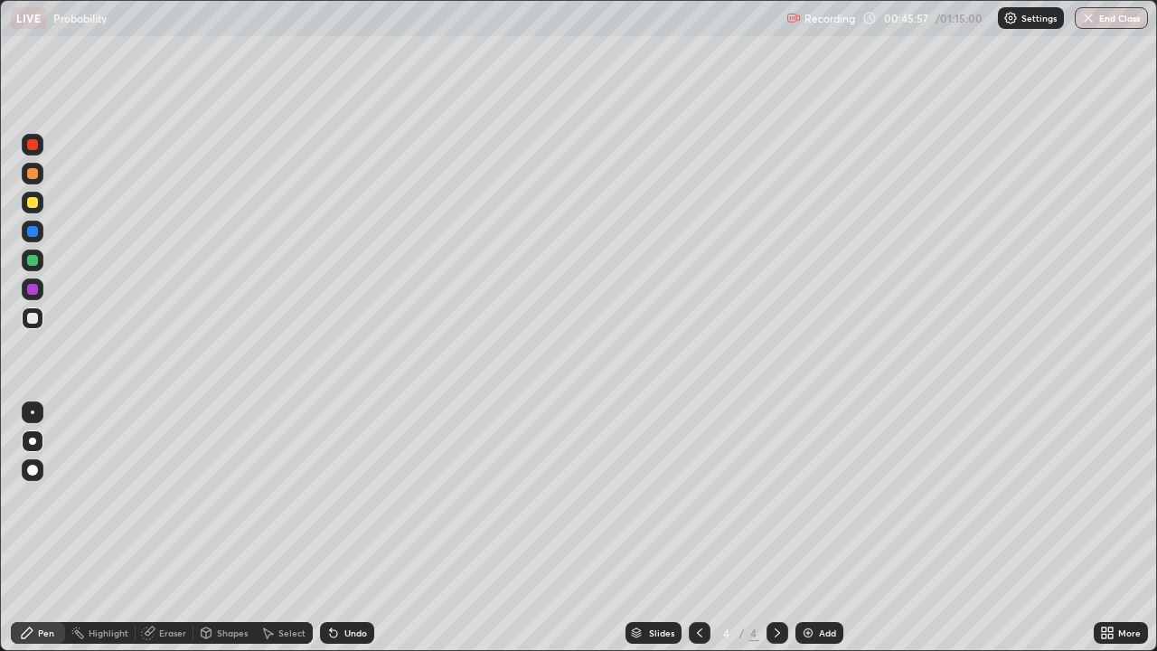
click at [39, 268] on div at bounding box center [33, 261] width 22 height 22
click at [33, 290] on div at bounding box center [32, 289] width 11 height 11
click at [1127, 25] on button "End Class" at bounding box center [1111, 18] width 73 height 22
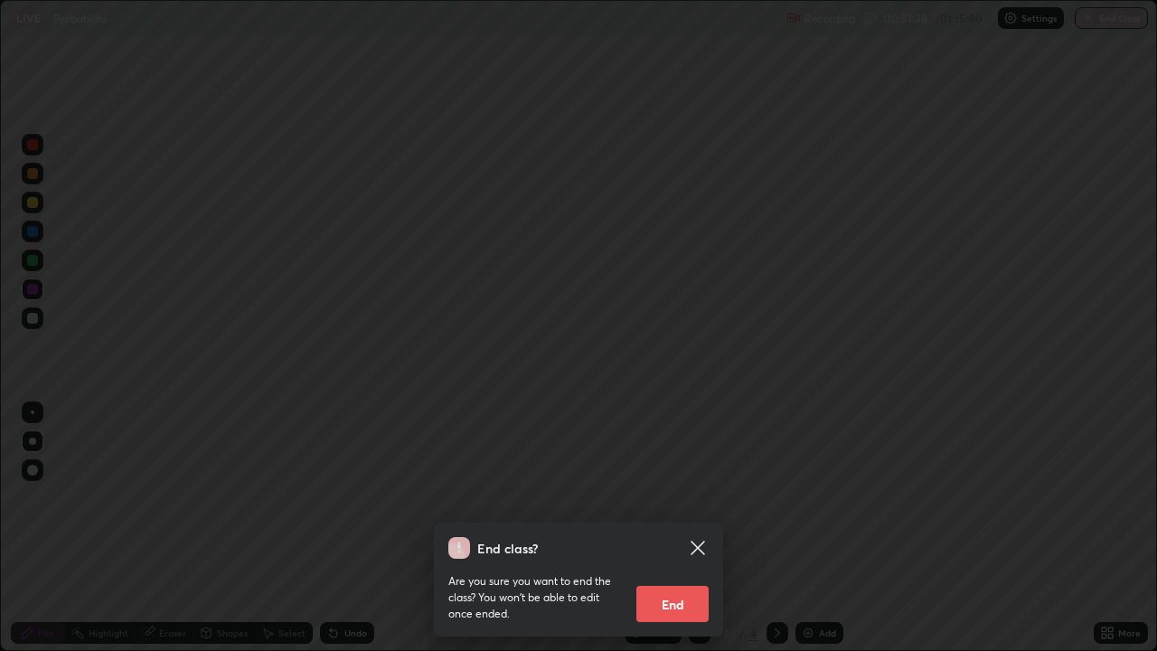
click at [678, 528] on button "End" at bounding box center [672, 604] width 72 height 36
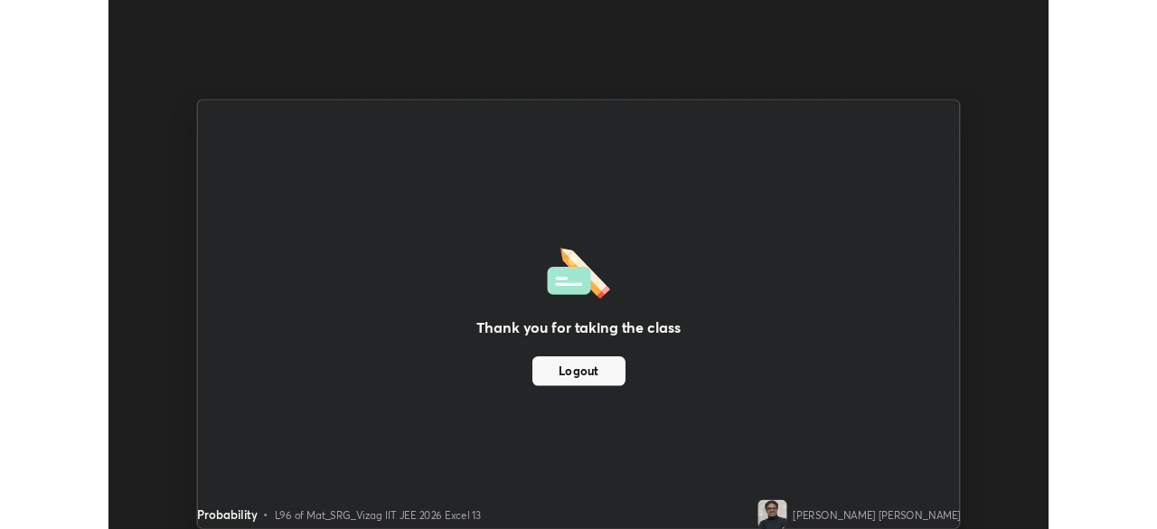
scroll to position [89870, 89241]
